Goal: Transaction & Acquisition: Purchase product/service

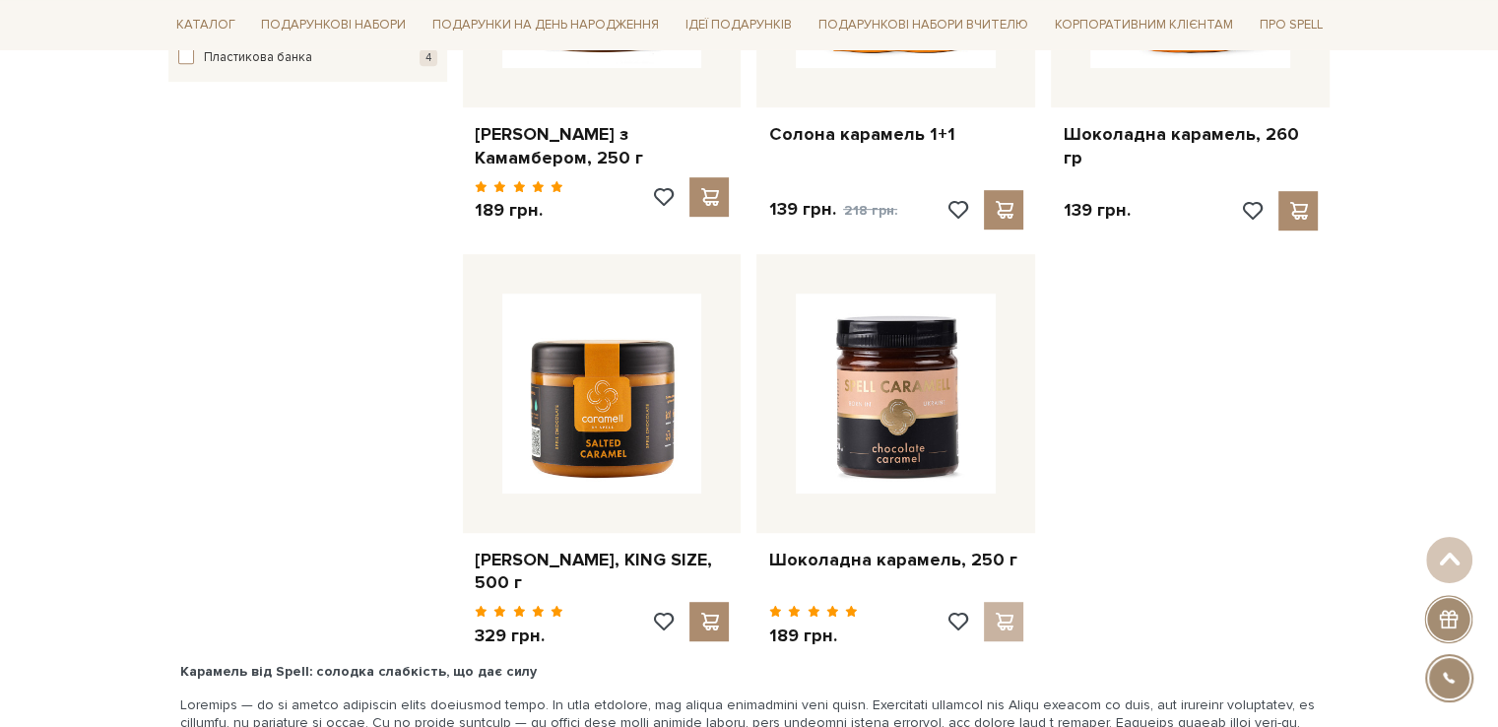
scroll to position [985, 0]
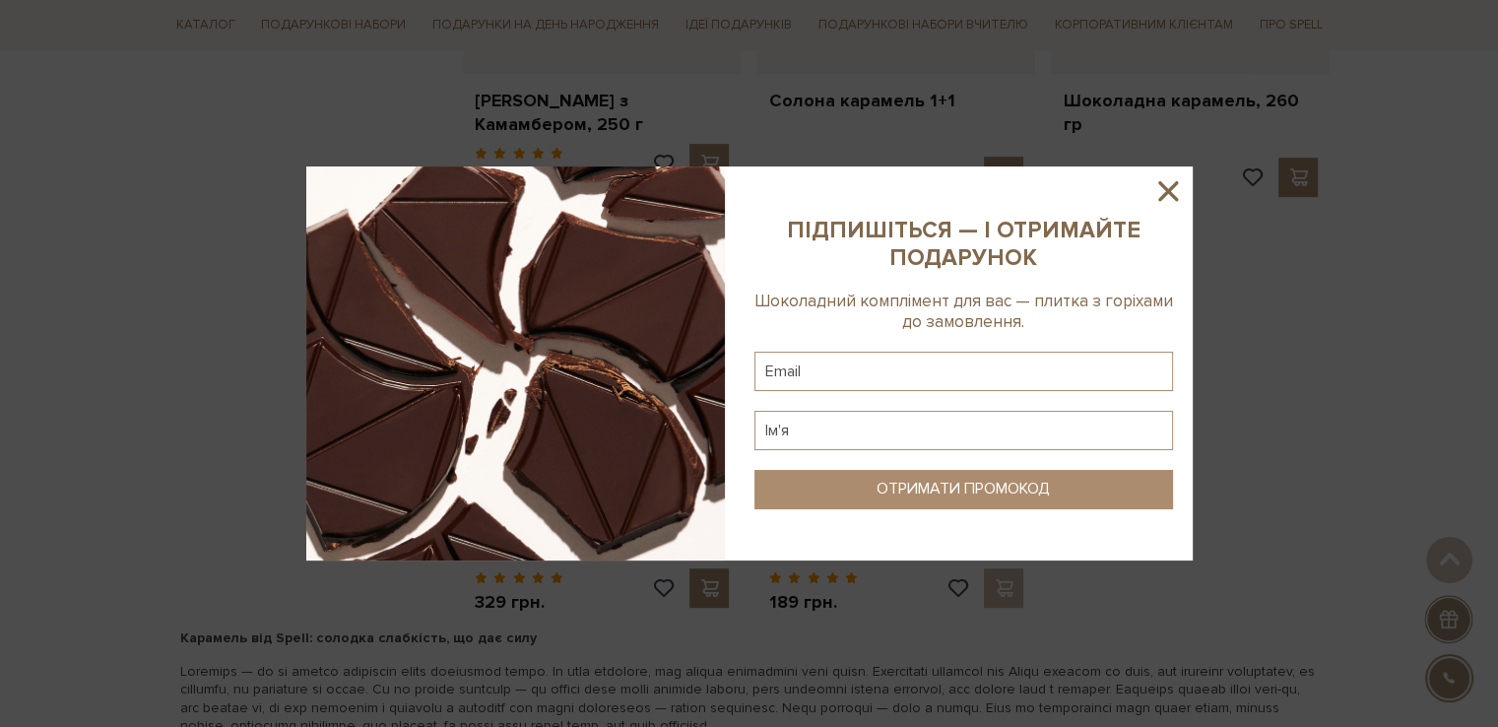
click at [1164, 189] on icon at bounding box center [1169, 191] width 20 height 20
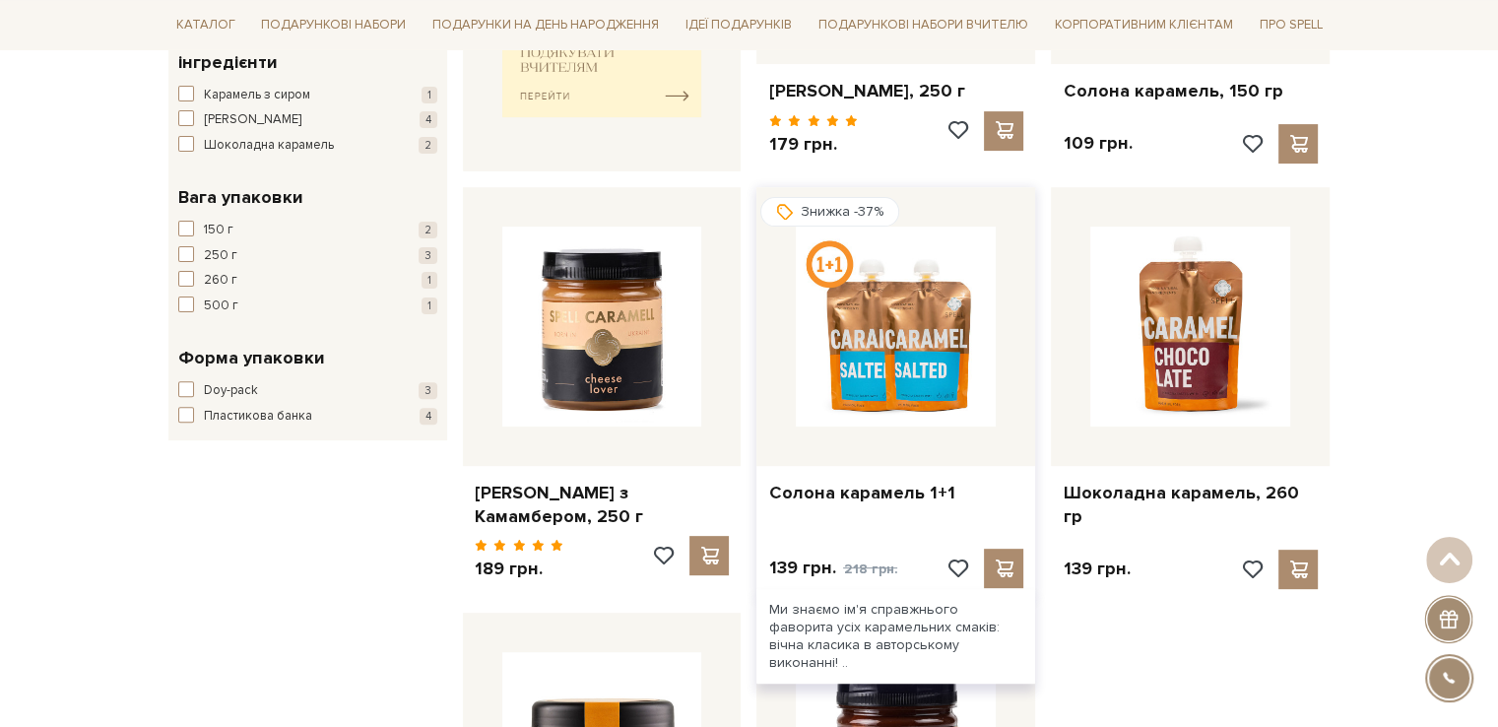
scroll to position [591, 0]
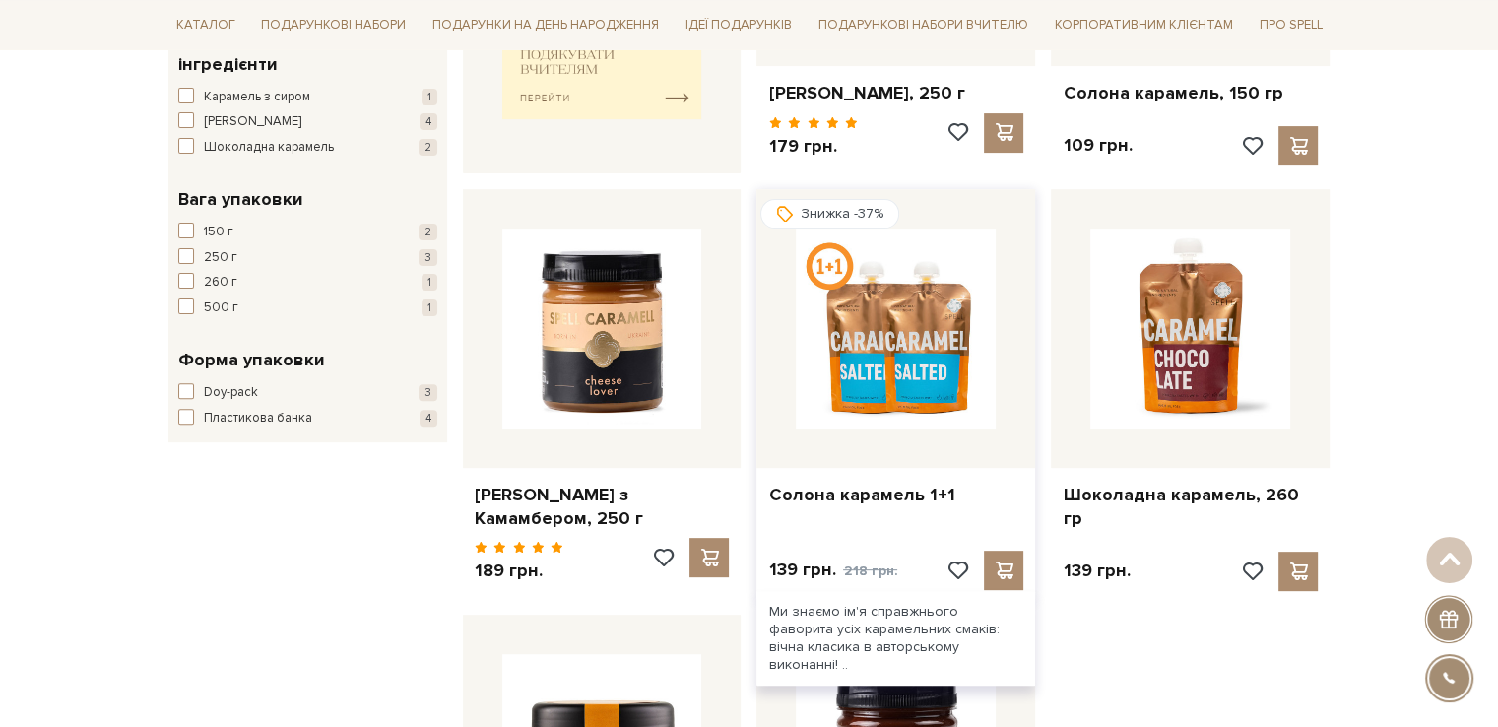
click at [872, 368] on img at bounding box center [896, 329] width 200 height 200
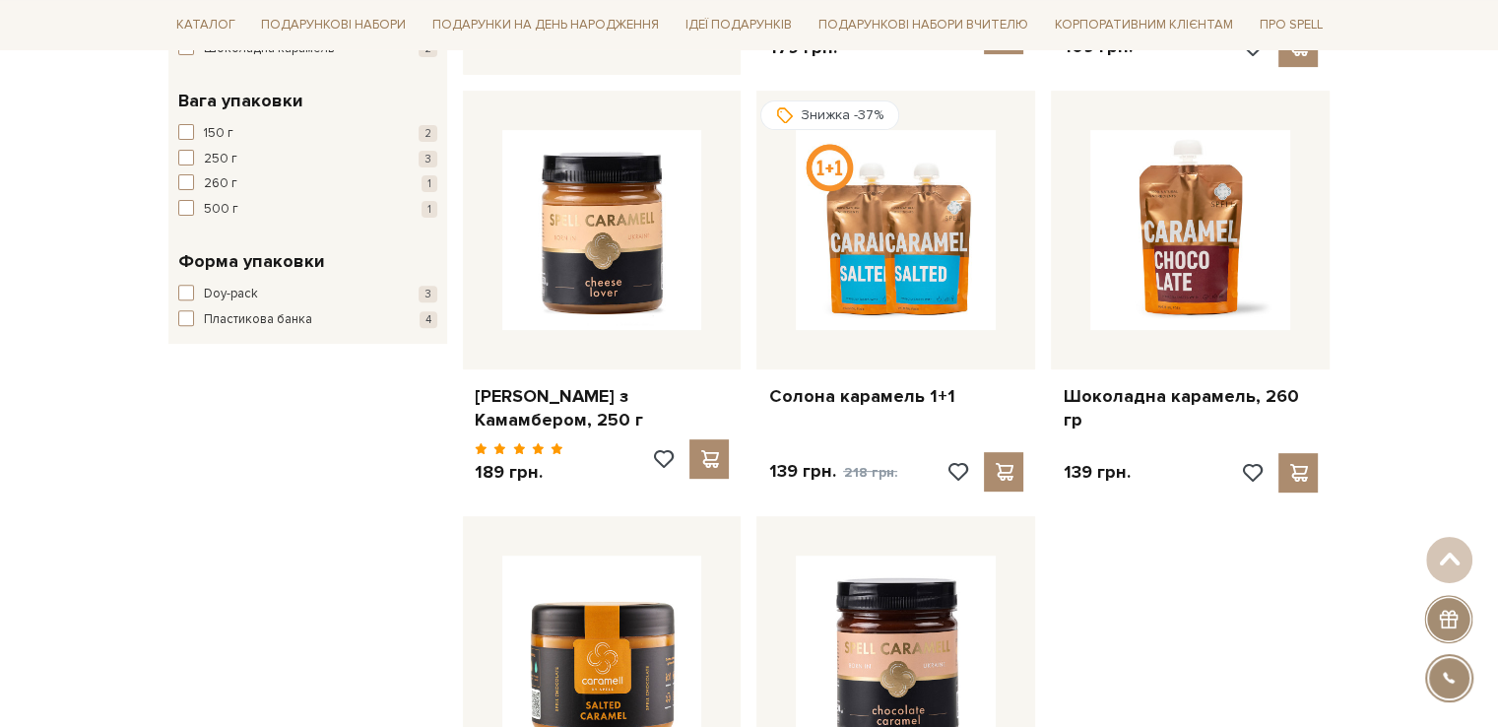
scroll to position [394, 0]
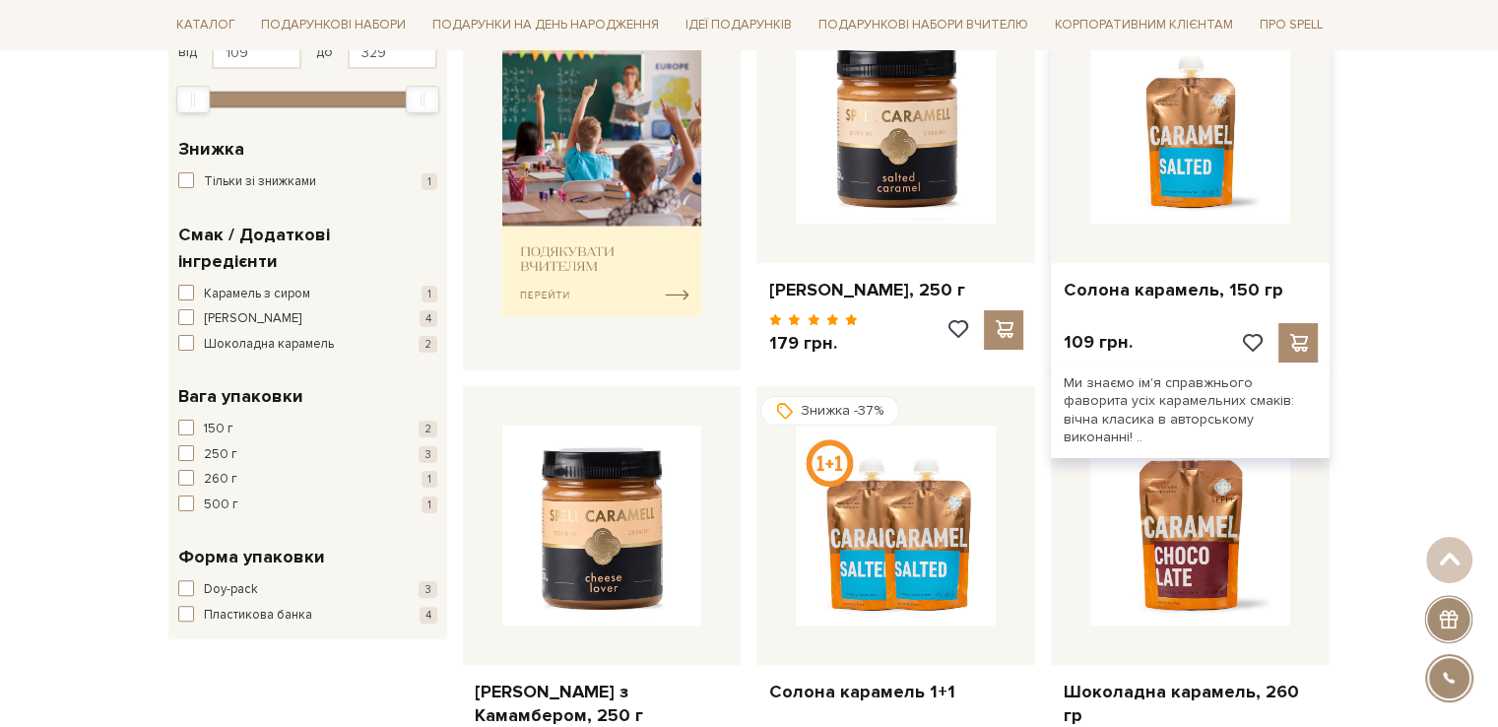
click at [1186, 160] on img at bounding box center [1191, 124] width 200 height 200
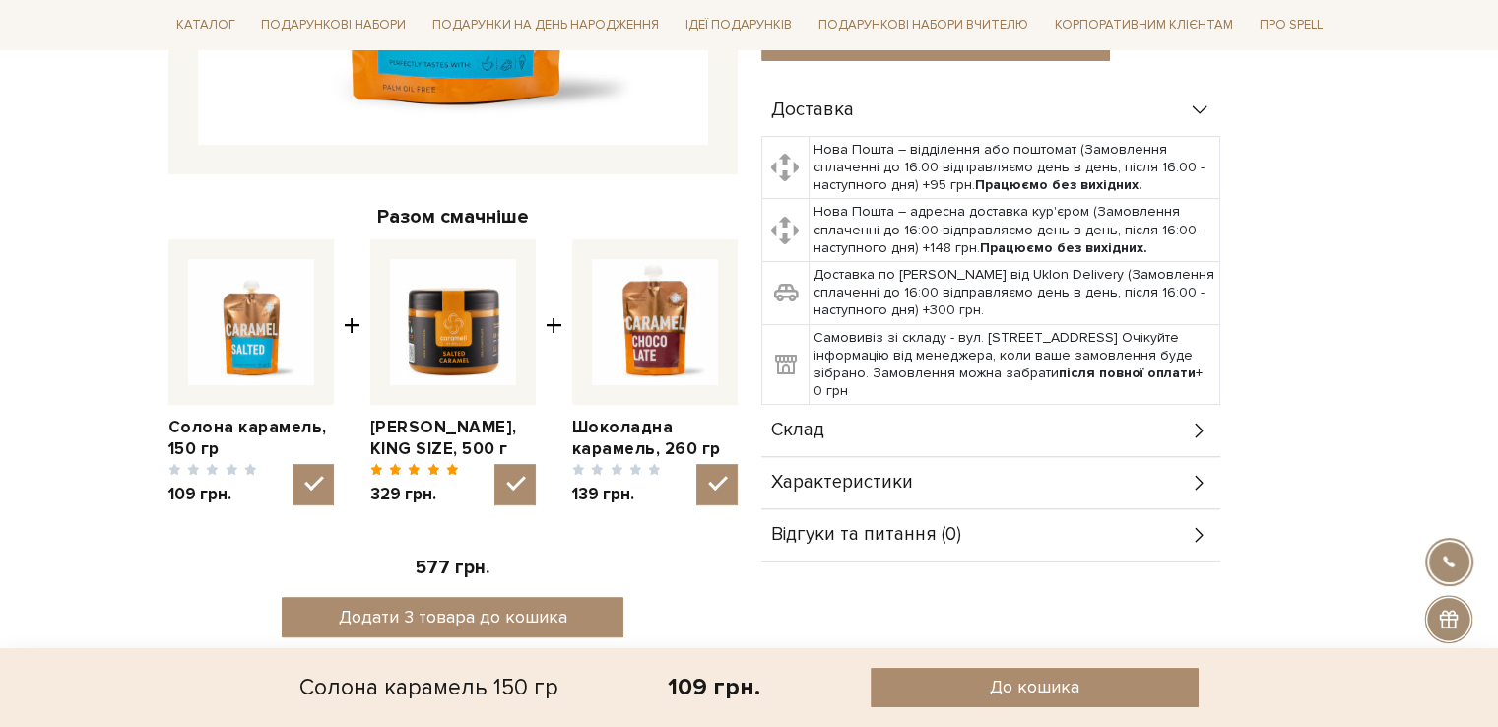
scroll to position [690, 0]
